Goal: Task Accomplishment & Management: Manage account settings

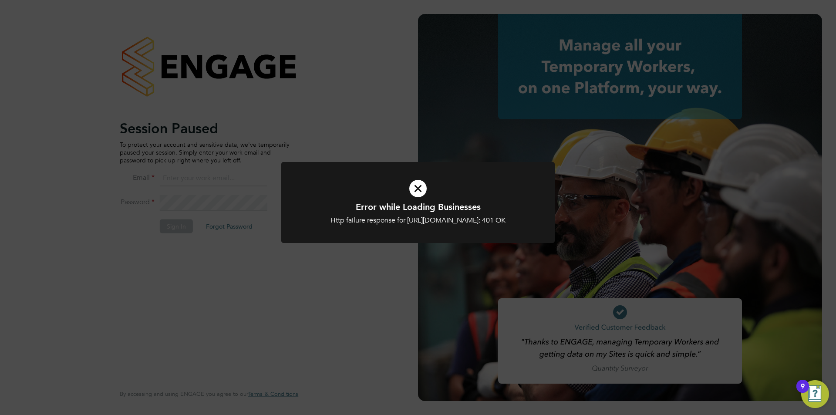
click at [199, 153] on div "Error while Loading Businesses Http failure response for https://engage.app.eng…" at bounding box center [418, 207] width 836 height 415
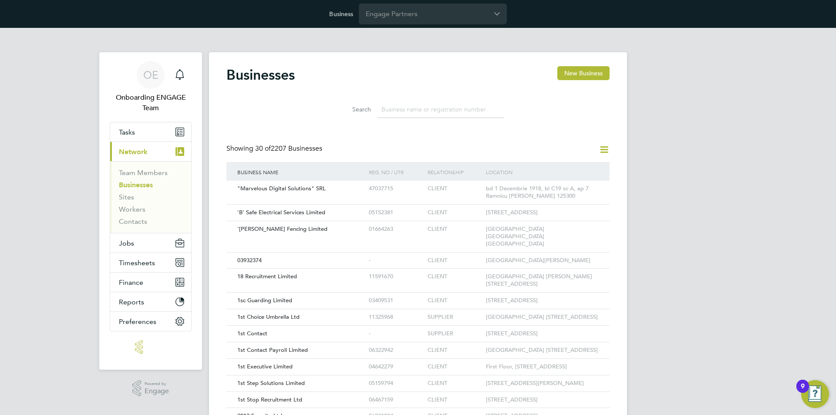
click at [27, 337] on div "OE Onboarding ENGAGE Team Notifications Applications: Tasks Current page: Netwo…" at bounding box center [418, 403] width 836 height 750
click at [424, 3] on input "Engage Partners" at bounding box center [433, 13] width 148 height 20
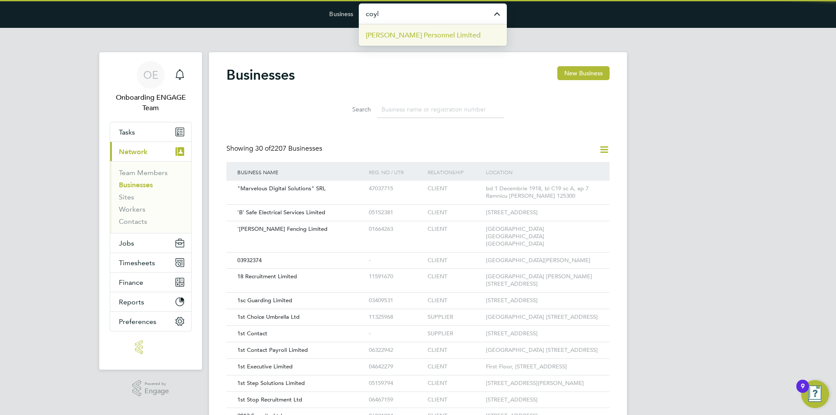
click at [414, 38] on span "Coyle Personnel Limited" at bounding box center [423, 35] width 115 height 10
type input "Coyle Personnel Limited"
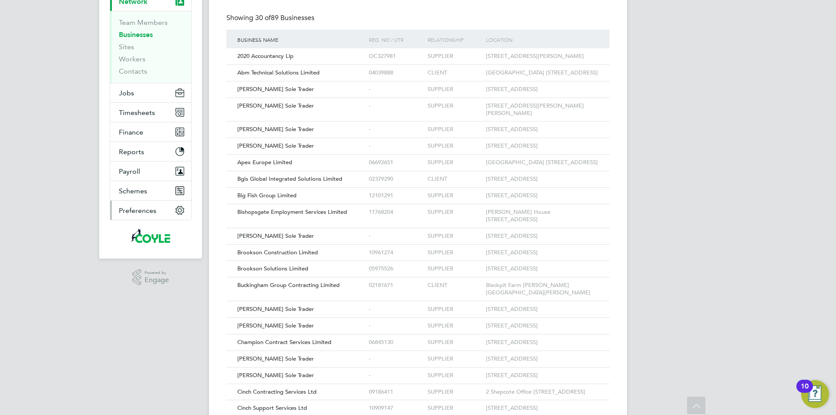
click at [122, 213] on span "Preferences" at bounding box center [137, 210] width 37 height 8
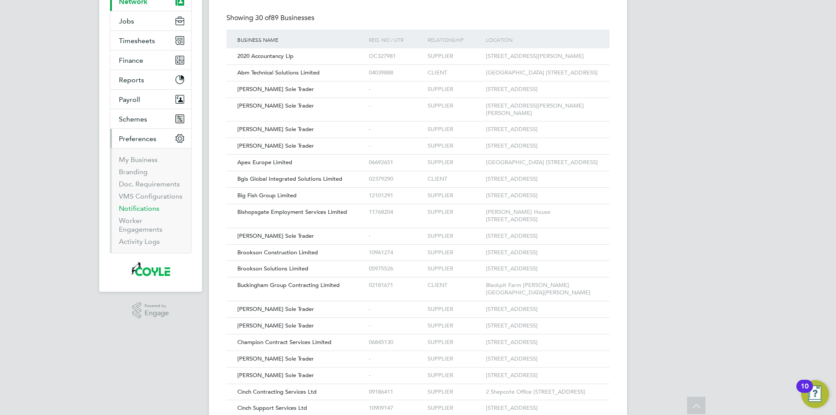
click at [135, 208] on link "Notifications" at bounding box center [139, 208] width 41 height 8
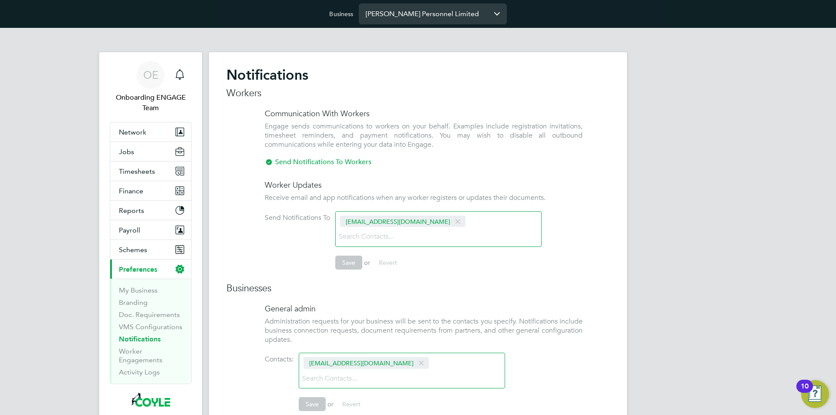
click at [428, 21] on input "[PERSON_NAME] Personnel Limited" at bounding box center [433, 13] width 148 height 20
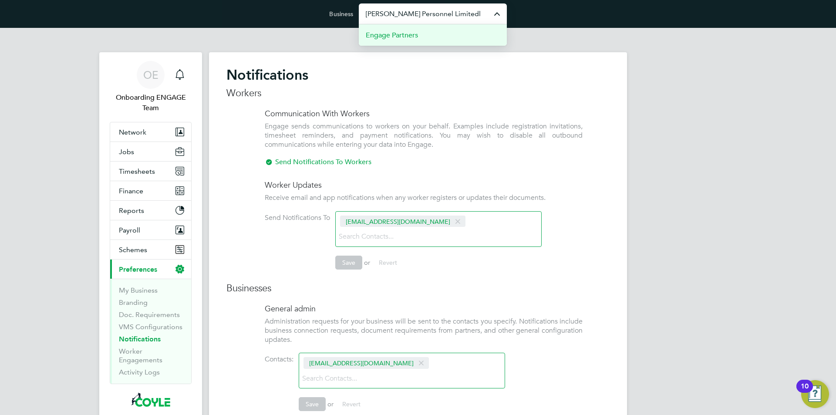
click at [424, 36] on li "Engage Partners" at bounding box center [433, 34] width 148 height 21
type input "Engage Partners"
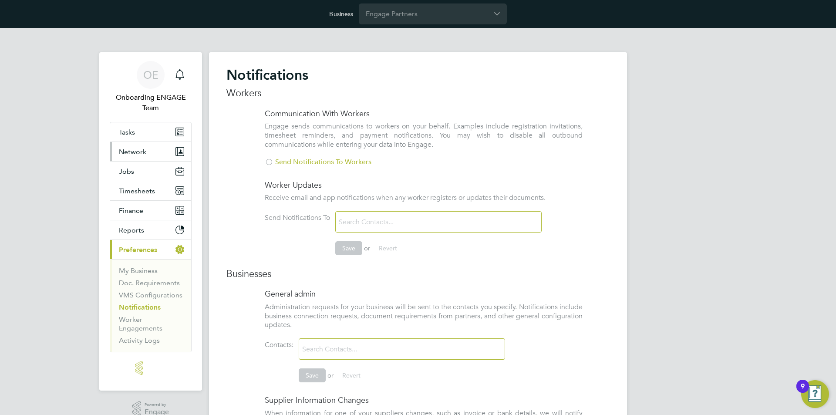
click at [134, 153] on span "Network" at bounding box center [132, 152] width 27 height 8
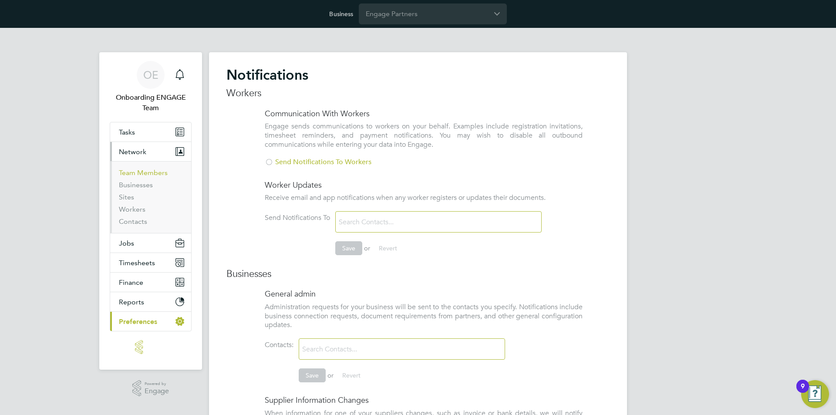
click at [139, 169] on link "Team Members" at bounding box center [143, 173] width 49 height 8
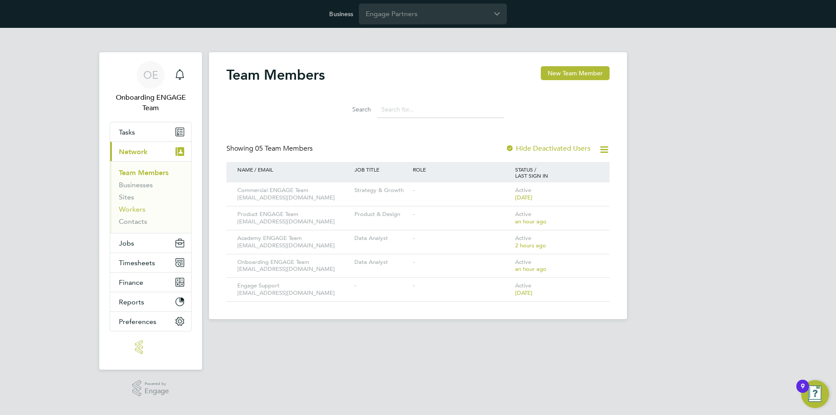
click at [130, 209] on link "Workers" at bounding box center [132, 209] width 27 height 8
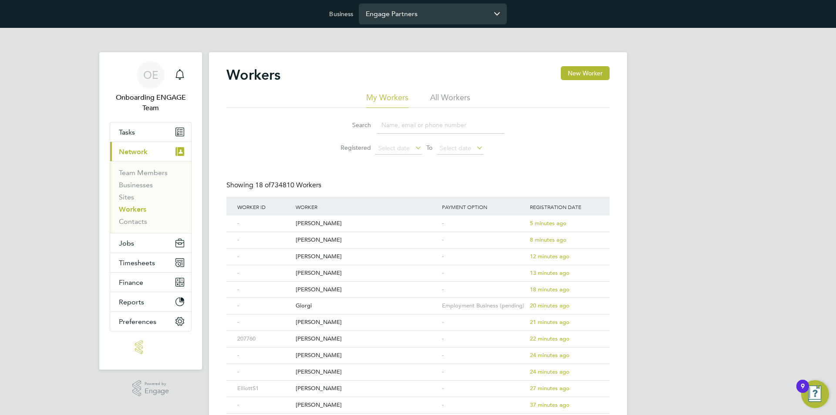
click at [426, 16] on input "Engage Partners" at bounding box center [433, 13] width 148 height 20
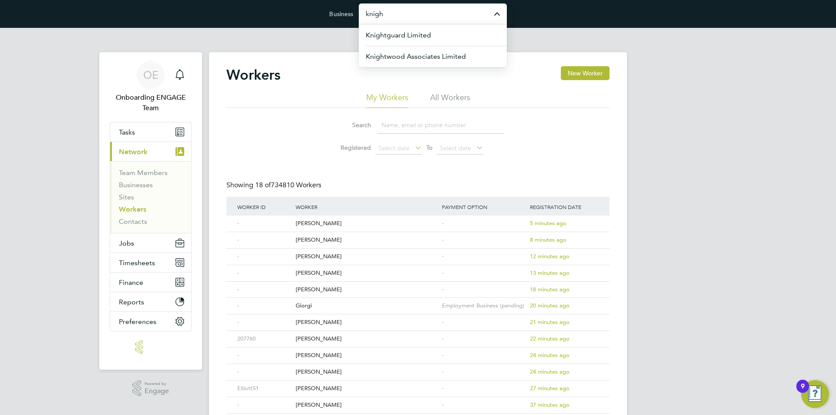
drag, startPoint x: 439, startPoint y: 59, endPoint x: 432, endPoint y: 73, distance: 15.2
click at [439, 59] on span "Knightwood Associates Limited" at bounding box center [416, 56] width 100 height 10
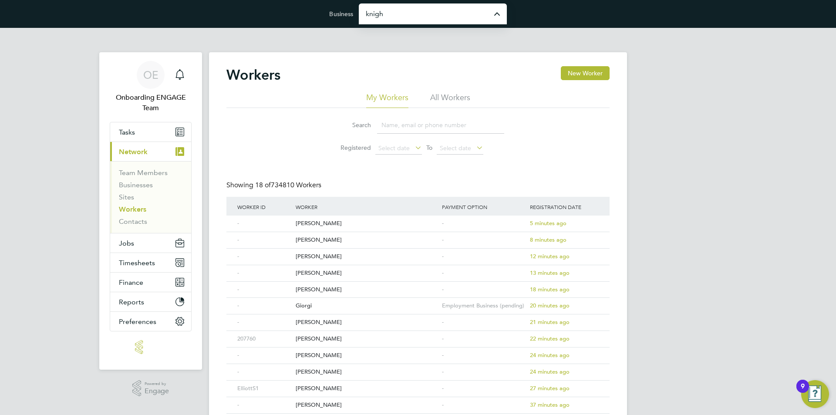
type input "Knightwood Associates Limited"
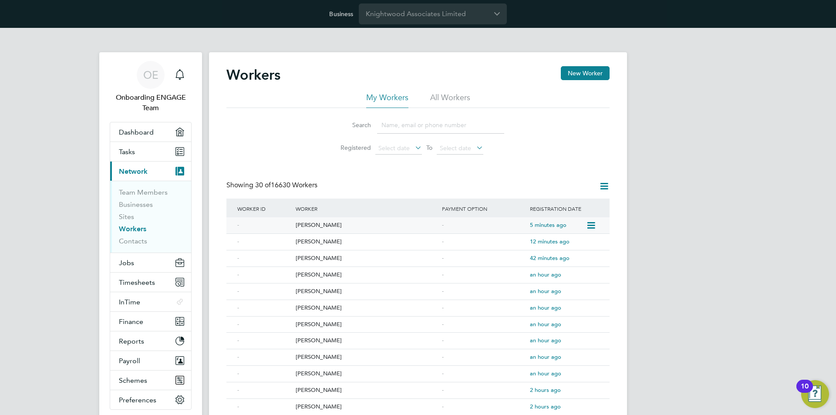
click at [594, 222] on icon at bounding box center [590, 225] width 9 height 10
click at [682, 167] on div "OE Onboarding ENGAGE Team Notifications Applications: Dashboard Tasks Current p…" at bounding box center [418, 399] width 836 height 742
click at [460, 95] on li "All Workers" at bounding box center [450, 100] width 40 height 16
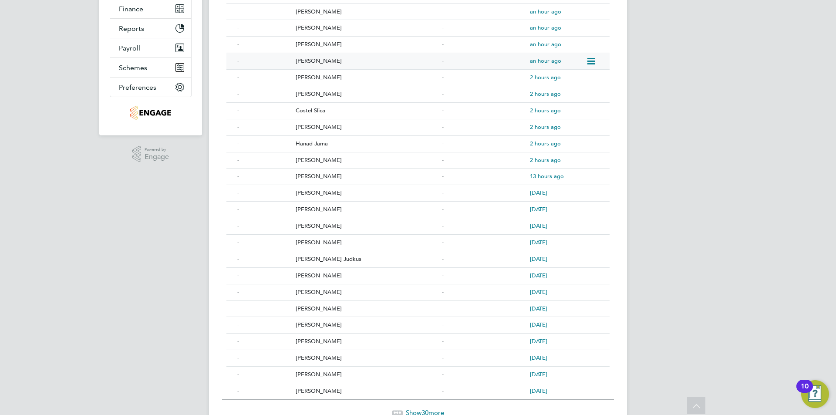
scroll to position [348, 0]
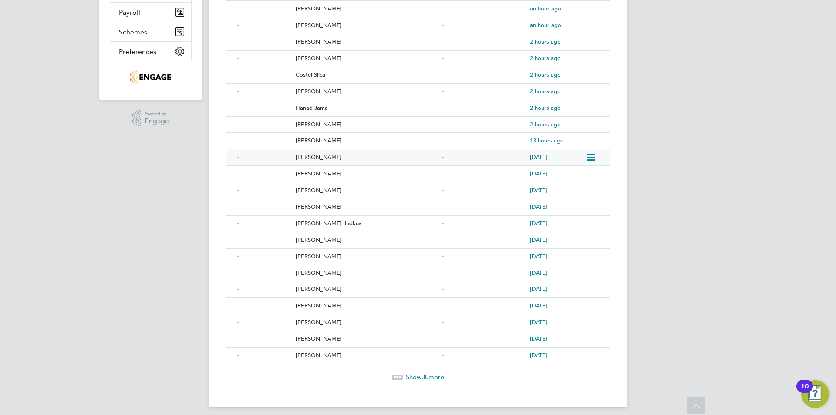
click at [593, 153] on icon at bounding box center [590, 157] width 9 height 10
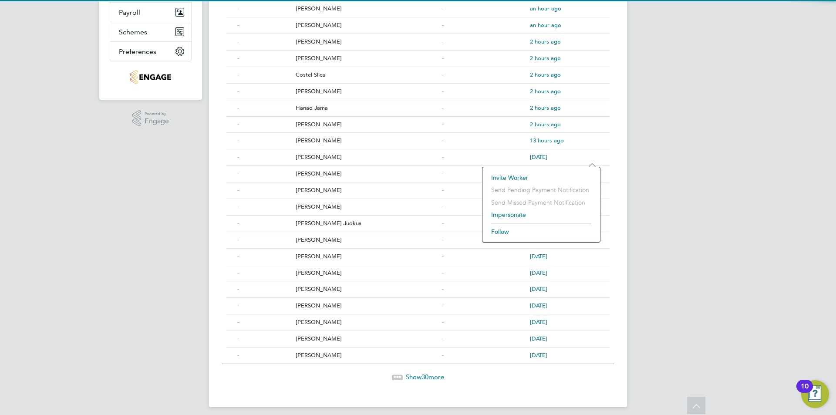
click at [665, 141] on div "OE Onboarding ENGAGE Team Notifications Applications: Dashboard Tasks Current p…" at bounding box center [418, 50] width 836 height 742
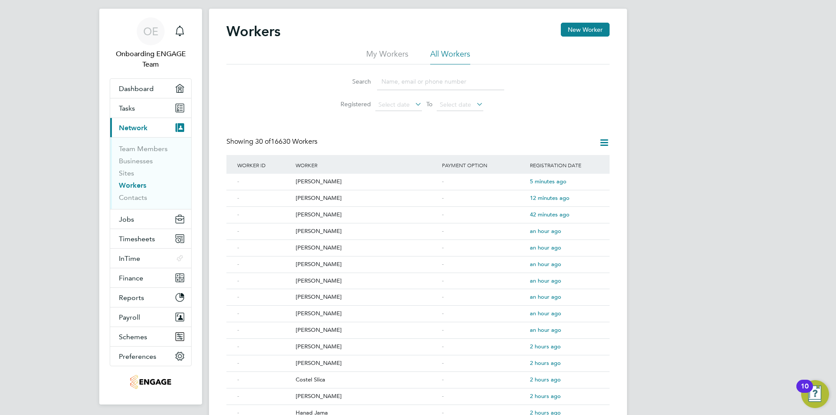
scroll to position [0, 0]
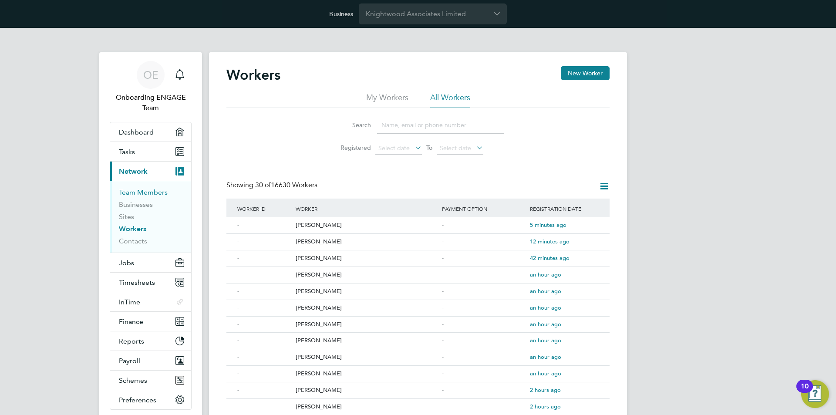
click at [149, 196] on link "Team Members" at bounding box center [143, 192] width 49 height 8
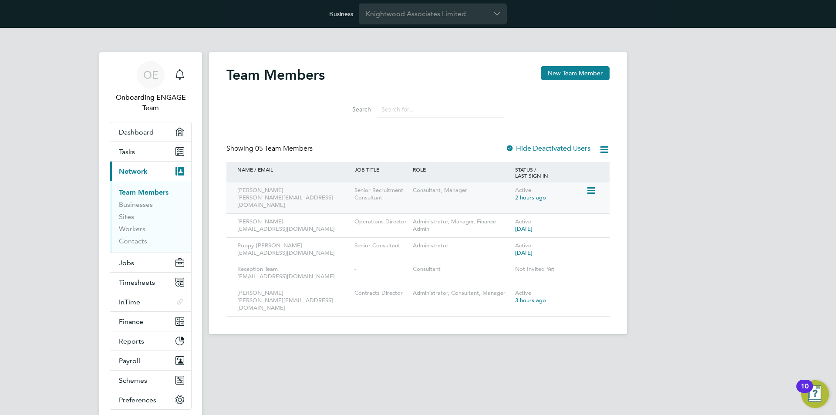
click at [592, 191] on icon at bounding box center [590, 191] width 9 height 10
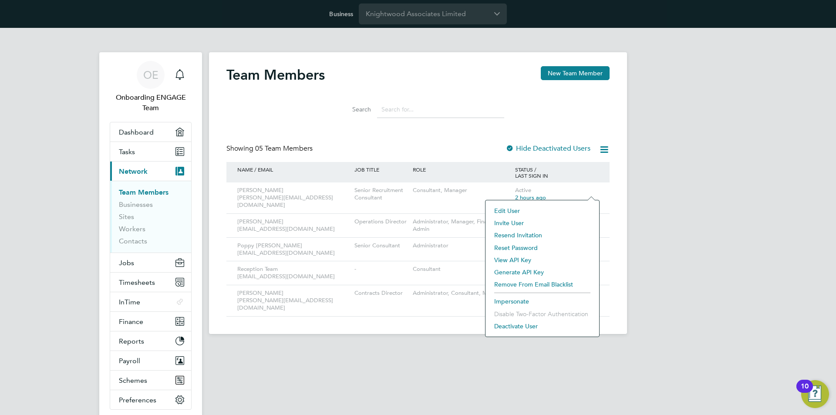
click at [510, 302] on li "Impersonate" at bounding box center [542, 301] width 105 height 12
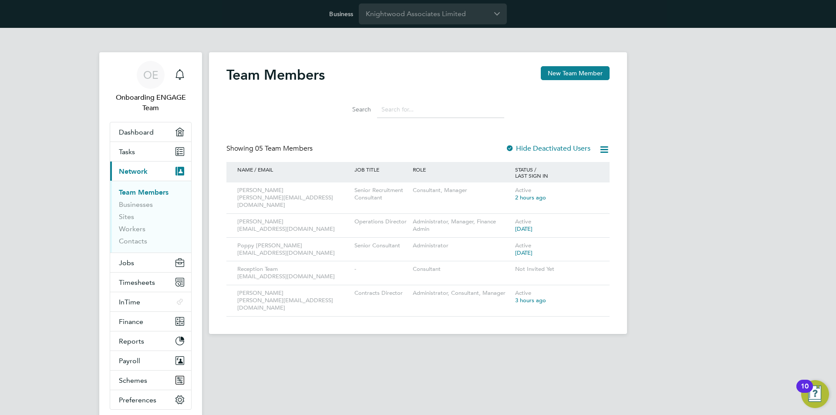
click at [414, 73] on div "Team Members New Team Member" at bounding box center [418, 79] width 383 height 26
click at [440, 28] on app-barbie "Team Members New Team Member Search Showing 05 Team Members Hide Deactivated Us…" at bounding box center [418, 181] width 418 height 306
click at [441, 17] on input "Knightwood Associates Limited" at bounding box center [433, 13] width 148 height 20
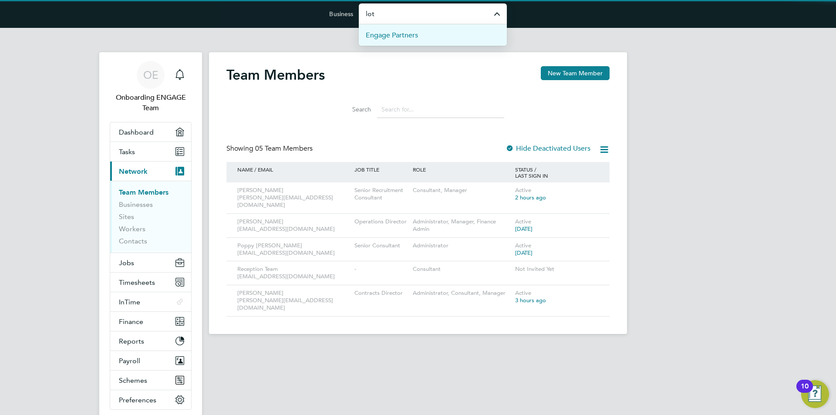
click at [432, 30] on li "Engage Partners" at bounding box center [433, 34] width 148 height 21
type input "Engage Partners"
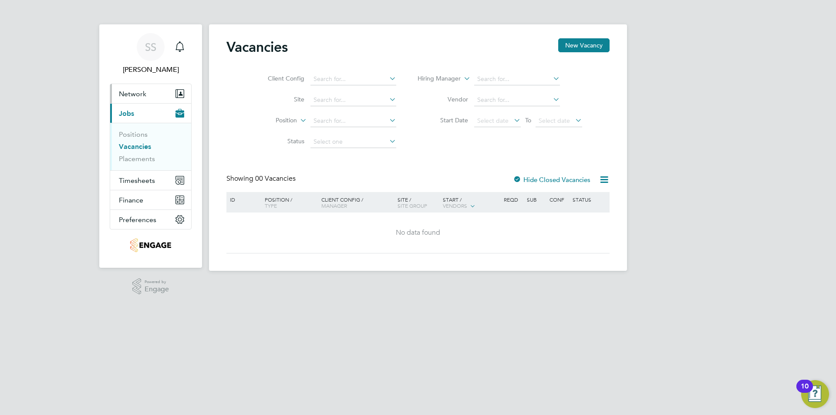
click at [134, 93] on span "Network" at bounding box center [132, 94] width 27 height 8
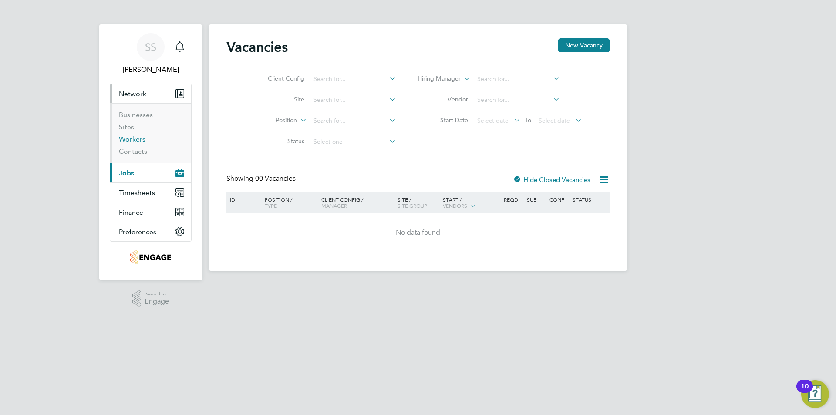
click at [132, 138] on link "Workers" at bounding box center [132, 139] width 27 height 8
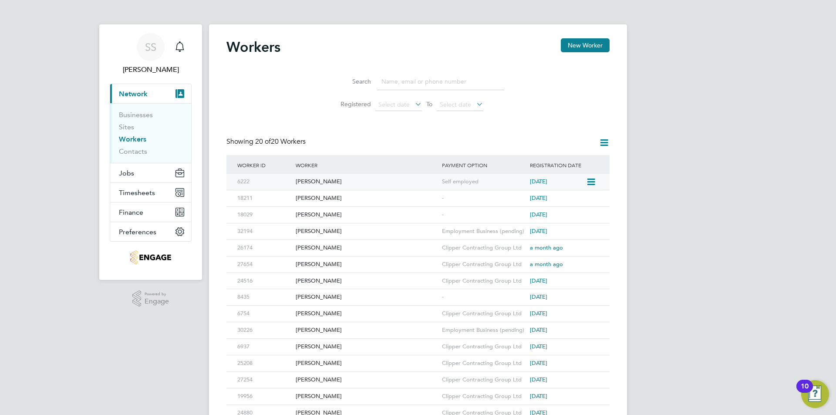
click at [593, 179] on icon at bounding box center [590, 182] width 9 height 10
click at [703, 140] on div "SS [PERSON_NAME] Notifications Applications: Current page: Network Businesses S…" at bounding box center [418, 267] width 836 height 535
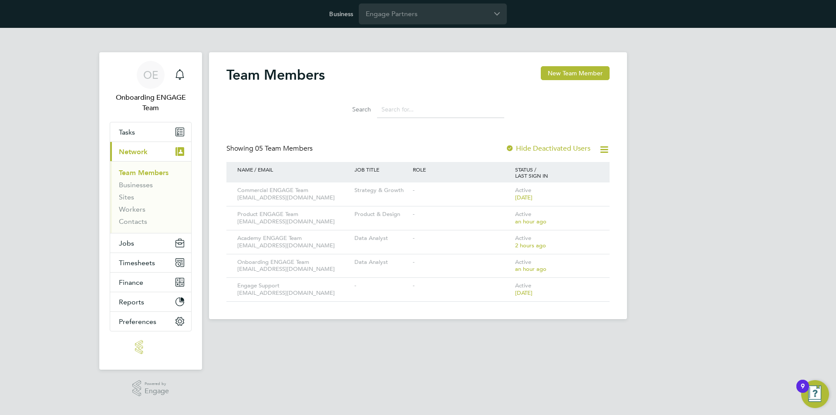
click at [793, 236] on div "OE Onboarding ENGAGE Team Notifications Applications: Tasks Current page: Netwo…" at bounding box center [418, 180] width 836 height 305
